Goal: Task Accomplishment & Management: Complete application form

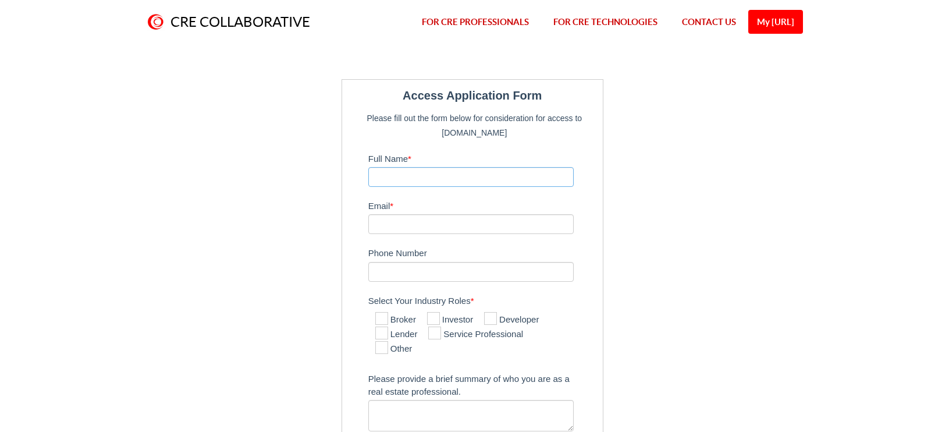
click at [506, 181] on input "Full Name *" at bounding box center [471, 177] width 206 height 20
type input "[PERSON_NAME]"
click at [500, 225] on input "Email *" at bounding box center [471, 224] width 206 height 20
type input "[EMAIL_ADDRESS][DOMAIN_NAME]"
click at [489, 280] on input "Phone Number" at bounding box center [471, 272] width 206 height 20
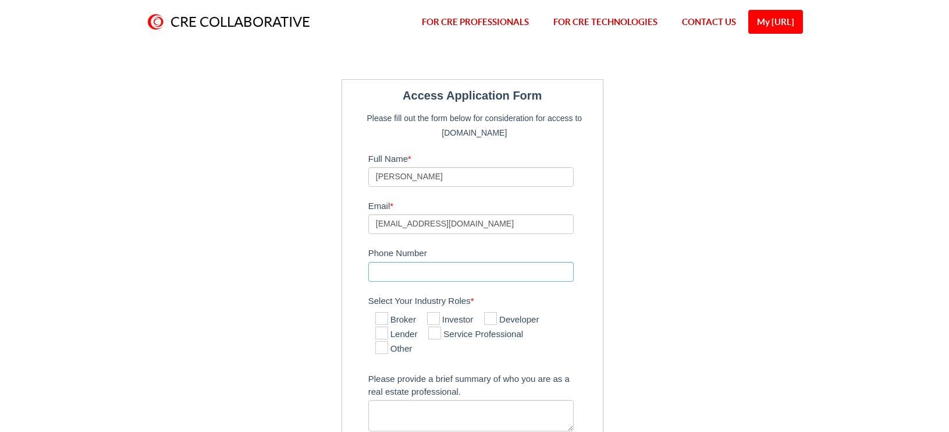
type input "[PHONE_NUMBER]"
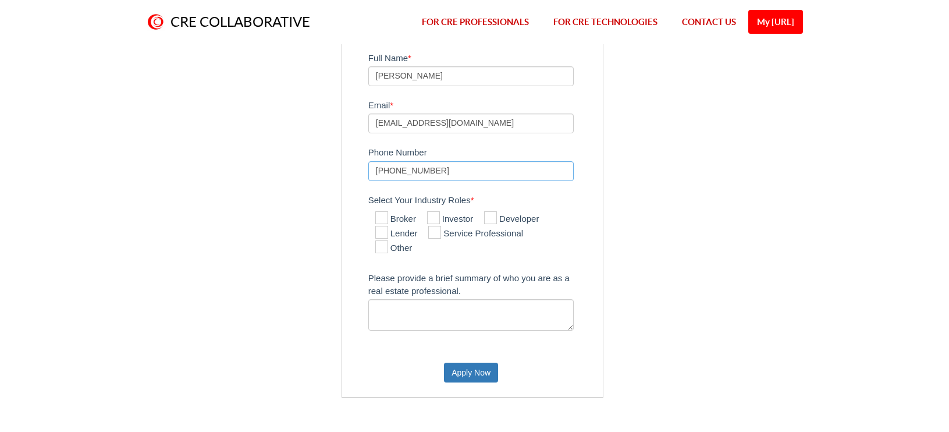
scroll to position [116, 0]
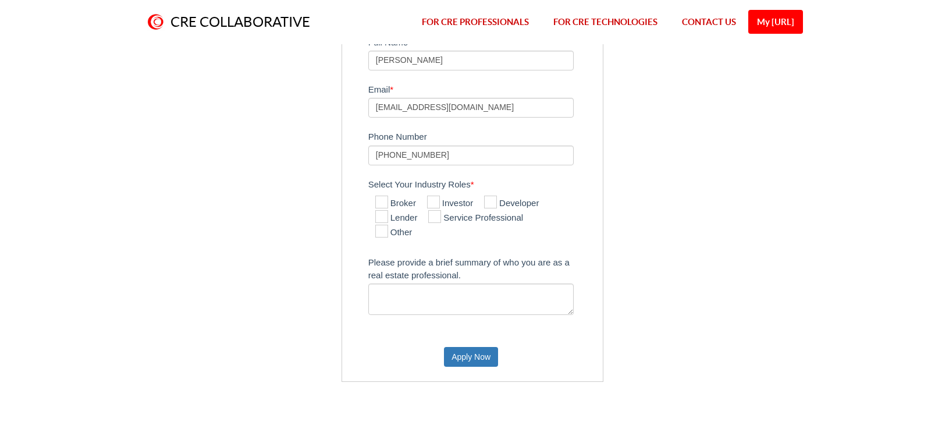
click at [325, 222] on div "Access Application Form Please fill out the form below for consideration for ac…" at bounding box center [474, 172] width 340 height 419
click at [472, 356] on button "Apply Now" at bounding box center [471, 357] width 54 height 20
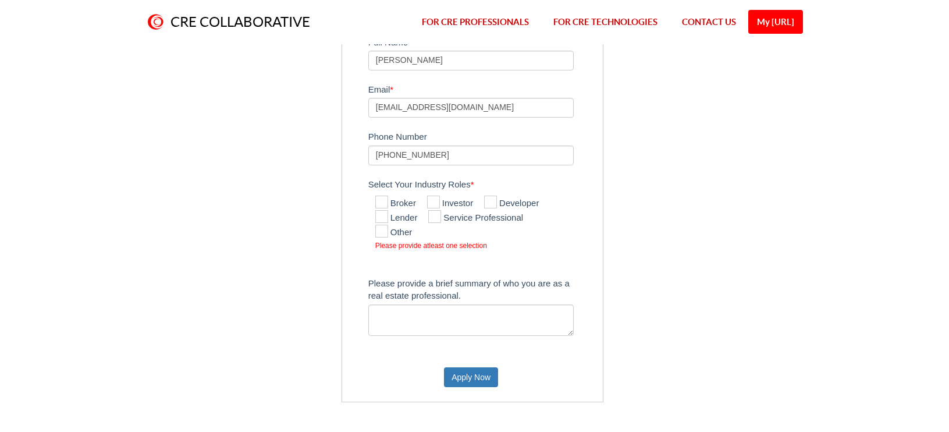
click at [382, 235] on icon at bounding box center [381, 231] width 13 height 13
click at [382, 235] on input "Other" at bounding box center [379, 232] width 8 height 8
checkbox input "true"
click at [486, 377] on button "Apply Now" at bounding box center [471, 377] width 54 height 20
